Goal: Download file/media

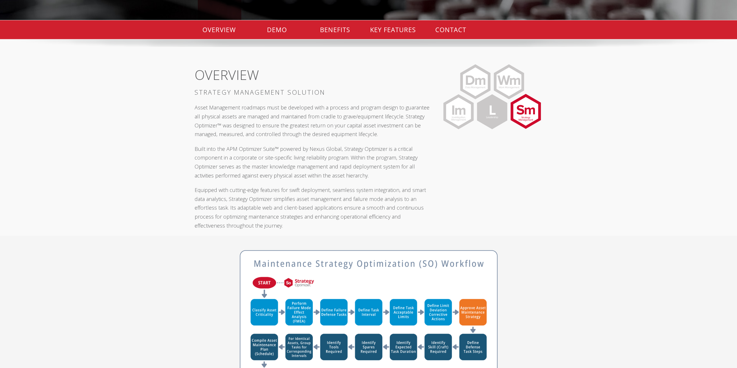
scroll to position [145, 0]
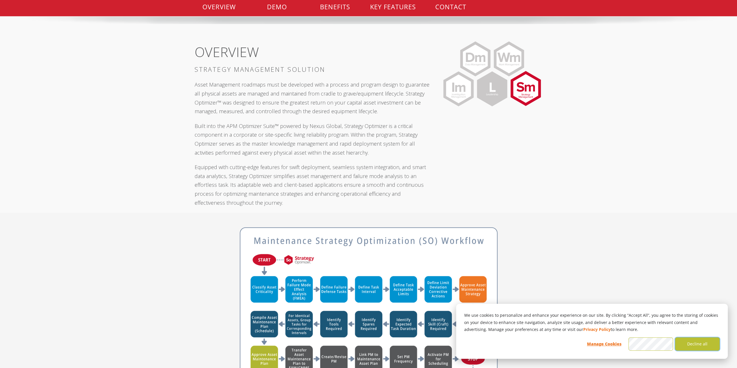
click at [692, 344] on button "Decline all" at bounding box center [697, 343] width 45 height 13
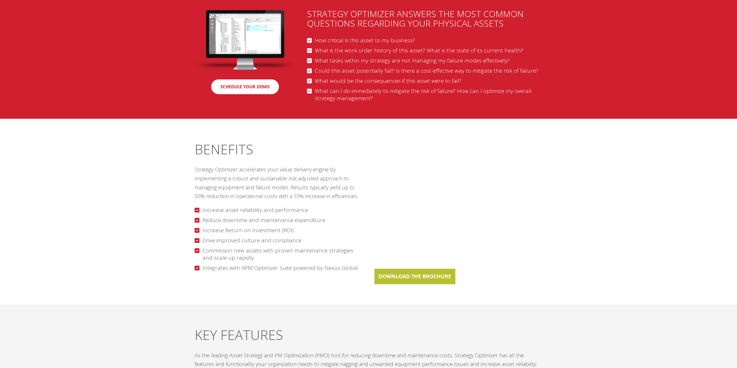
scroll to position [637, 0]
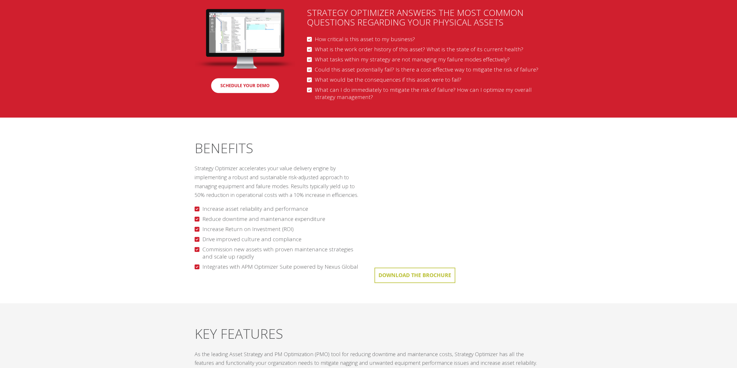
click at [421, 275] on link "DOWNLOAD THE BROCHURE" at bounding box center [414, 274] width 81 height 15
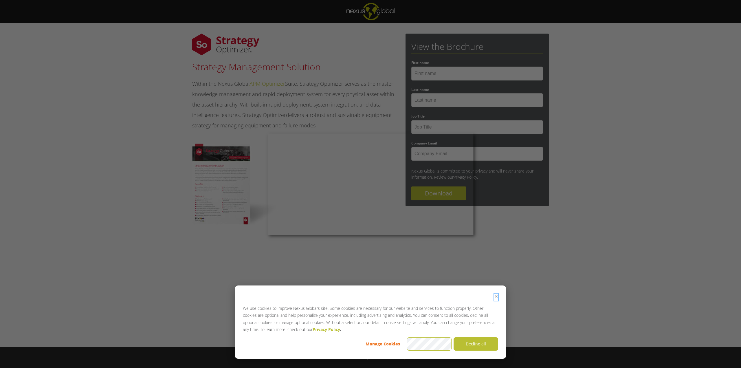
click at [497, 298] on icon "Dismiss cookie banner" at bounding box center [496, 296] width 4 height 4
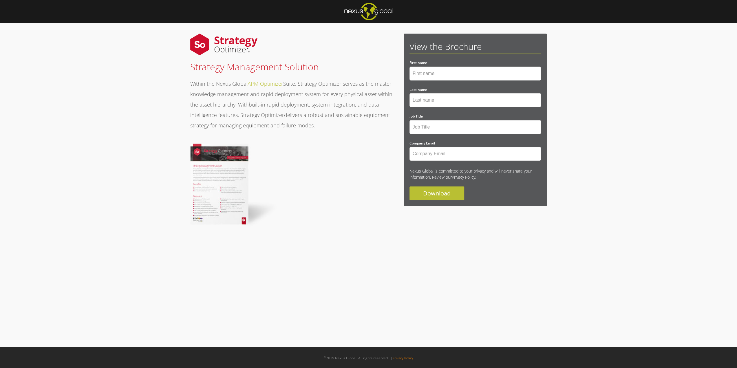
click at [225, 168] on img at bounding box center [233, 185] width 87 height 83
click at [434, 77] on input "First name *" at bounding box center [475, 74] width 132 height 14
type input "Andrew"
type input "Keene"
click at [412, 128] on input "Maintenance Manger" at bounding box center [475, 127] width 132 height 14
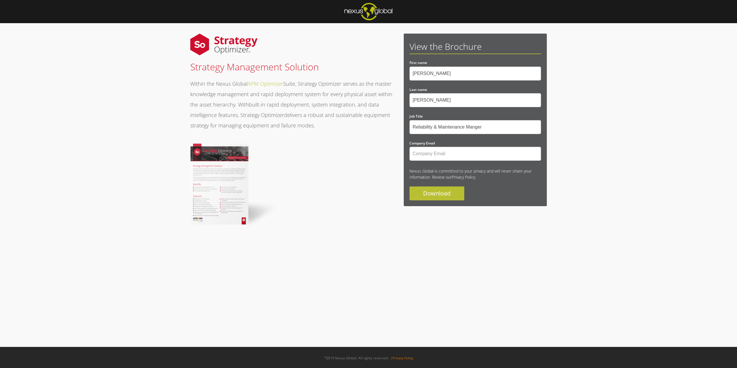
type input "Reliability & Maintenance Manger"
click at [434, 154] on input "Company Email *" at bounding box center [475, 154] width 132 height 14
type input "andrew.keene@vanderlande.com"
click at [433, 192] on input "Download" at bounding box center [436, 193] width 55 height 14
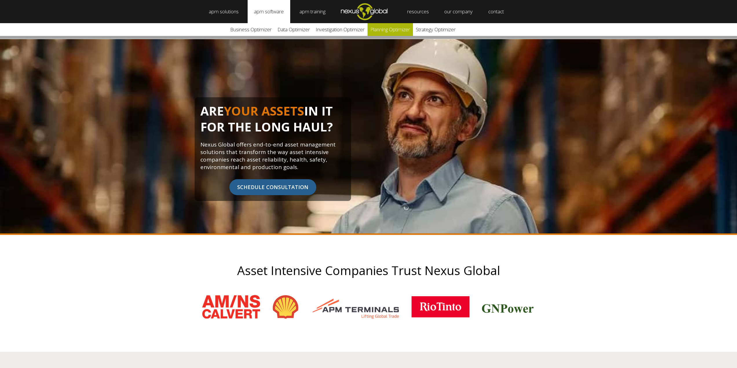
click at [384, 27] on link "Planning Optimizer" at bounding box center [389, 29] width 45 height 13
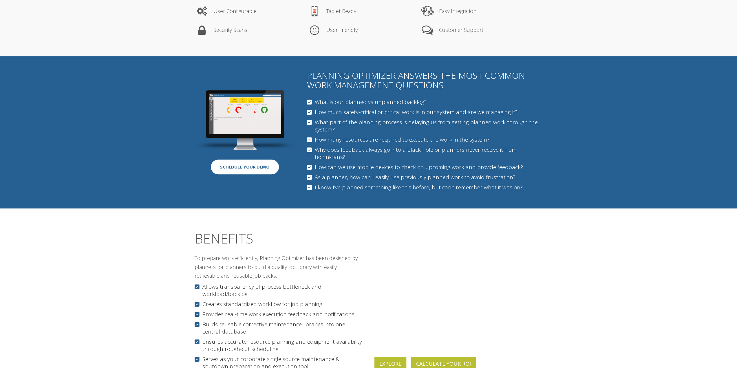
scroll to position [376, 0]
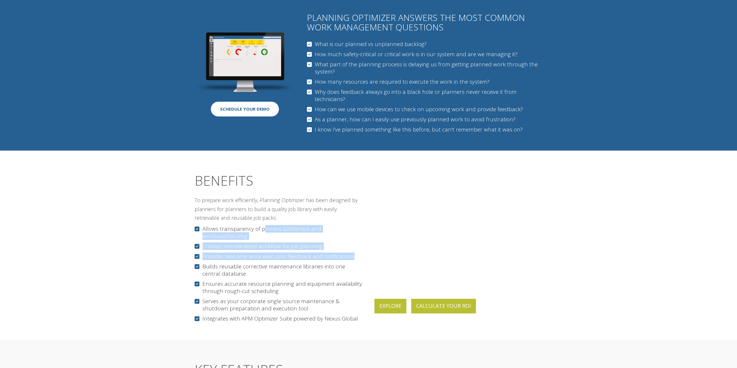
drag, startPoint x: 259, startPoint y: 218, endPoint x: 271, endPoint y: 244, distance: 29.5
click at [271, 244] on div "Allows transparency of process bottleneck and workload/backlog Creates standard…" at bounding box center [278, 273] width 168 height 97
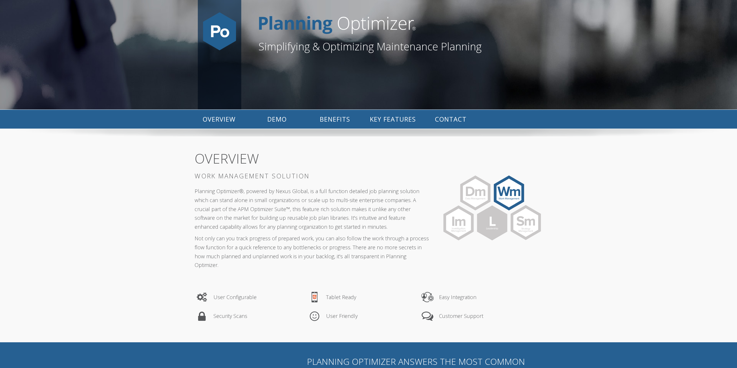
scroll to position [0, 0]
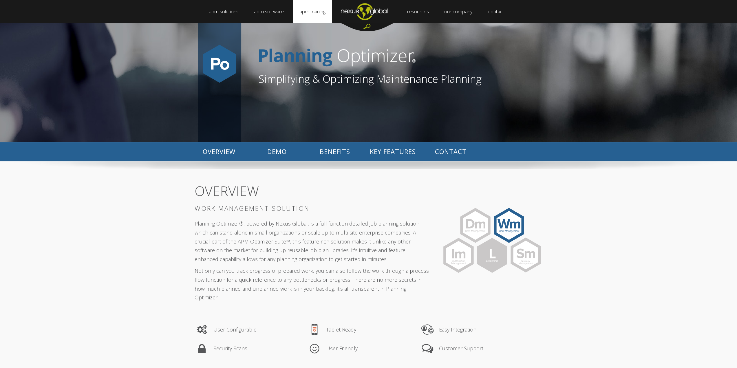
click at [298, 12] on link "apm training" at bounding box center [312, 11] width 39 height 23
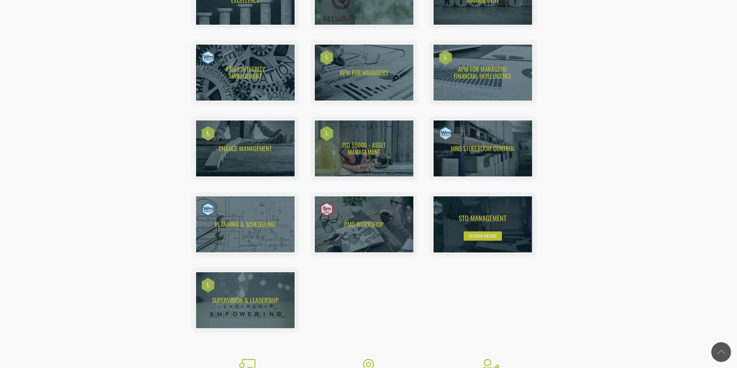
scroll to position [404, 0]
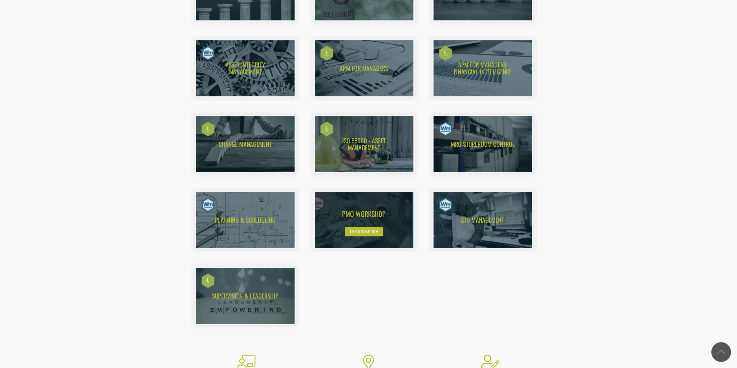
click at [365, 214] on img at bounding box center [358, 220] width 108 height 62
